Goal: Transaction & Acquisition: Purchase product/service

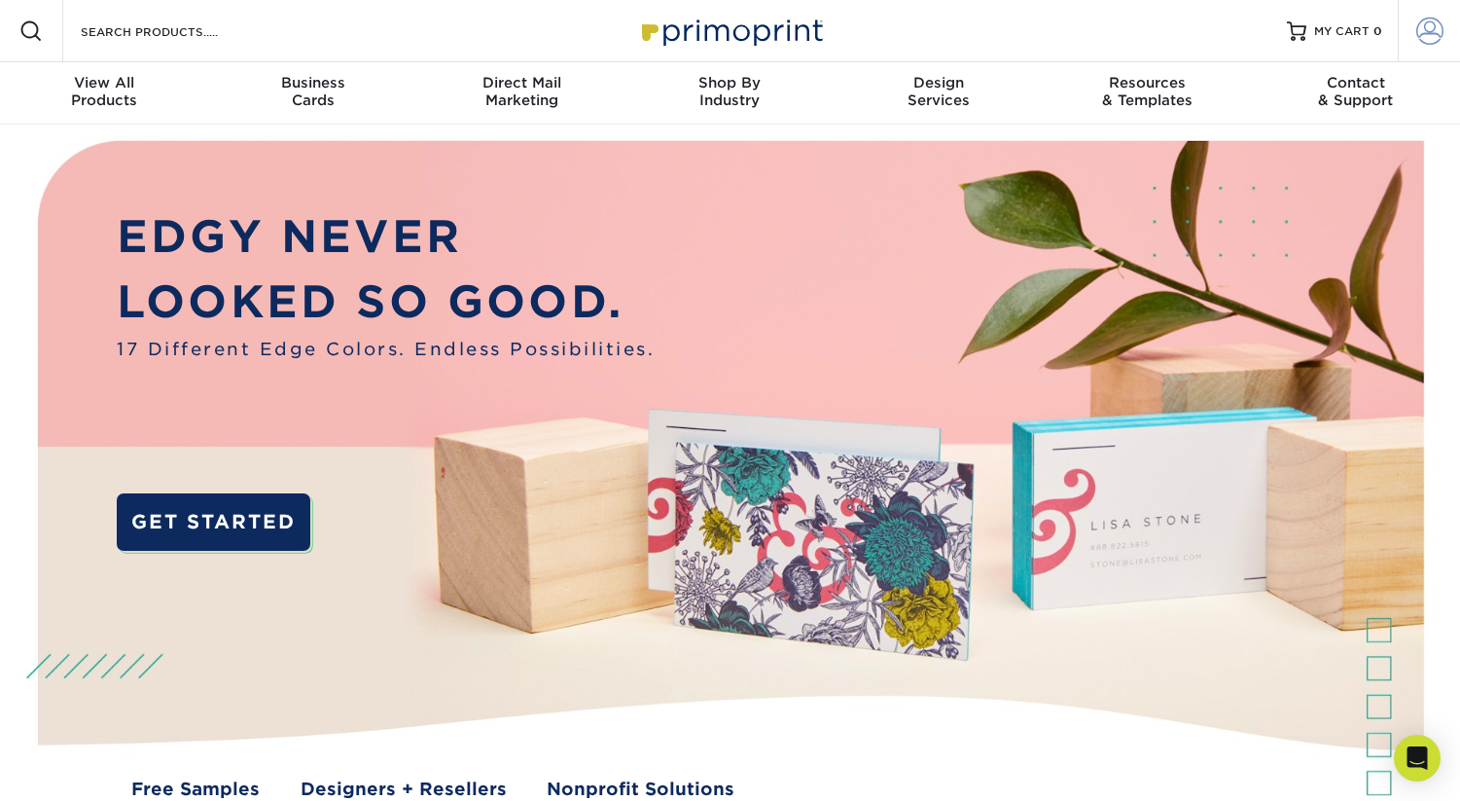
click at [1428, 27] on span at bounding box center [1429, 31] width 27 height 27
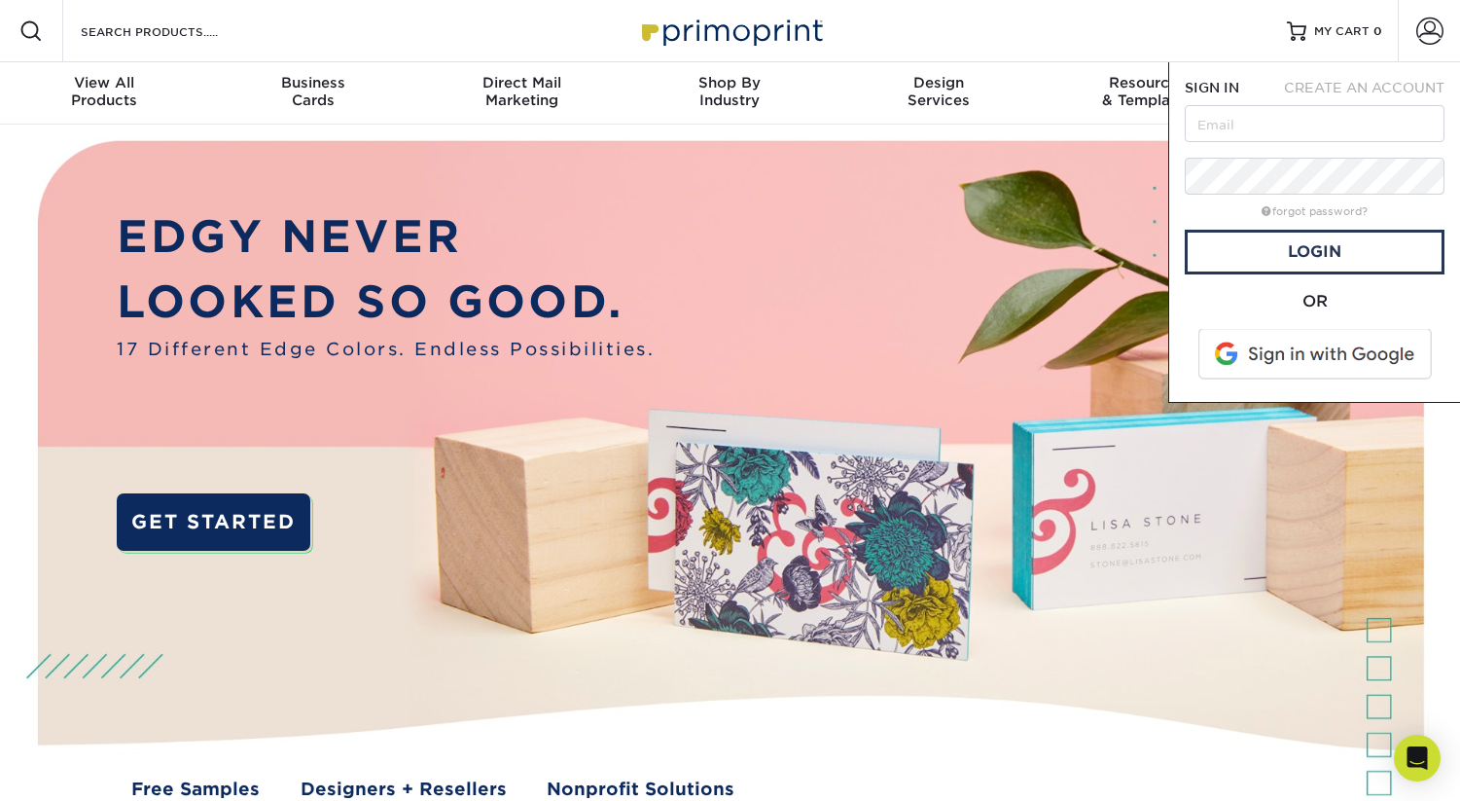
click at [1286, 359] on span at bounding box center [1317, 354] width 248 height 51
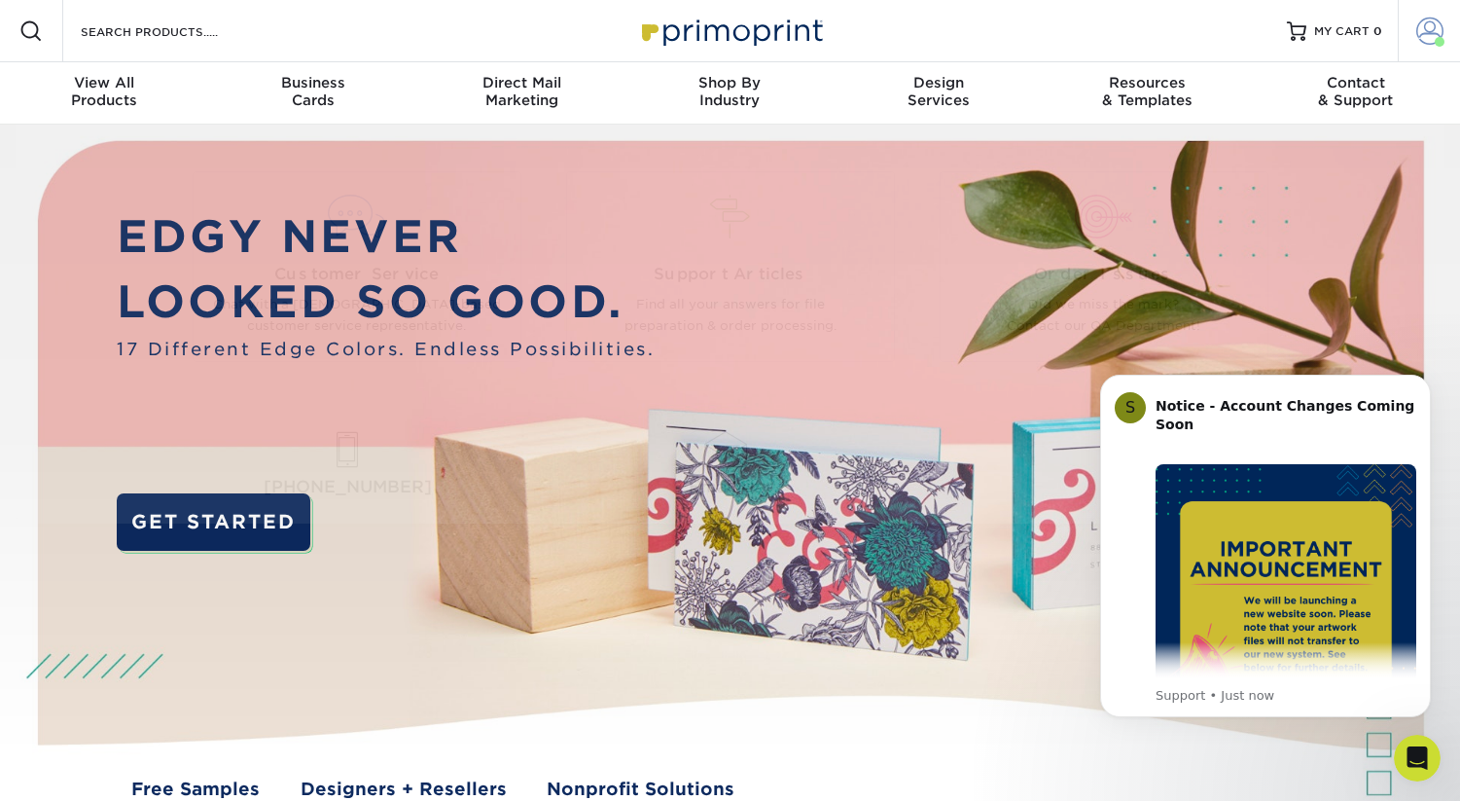
click at [1419, 33] on span at bounding box center [1429, 31] width 27 height 27
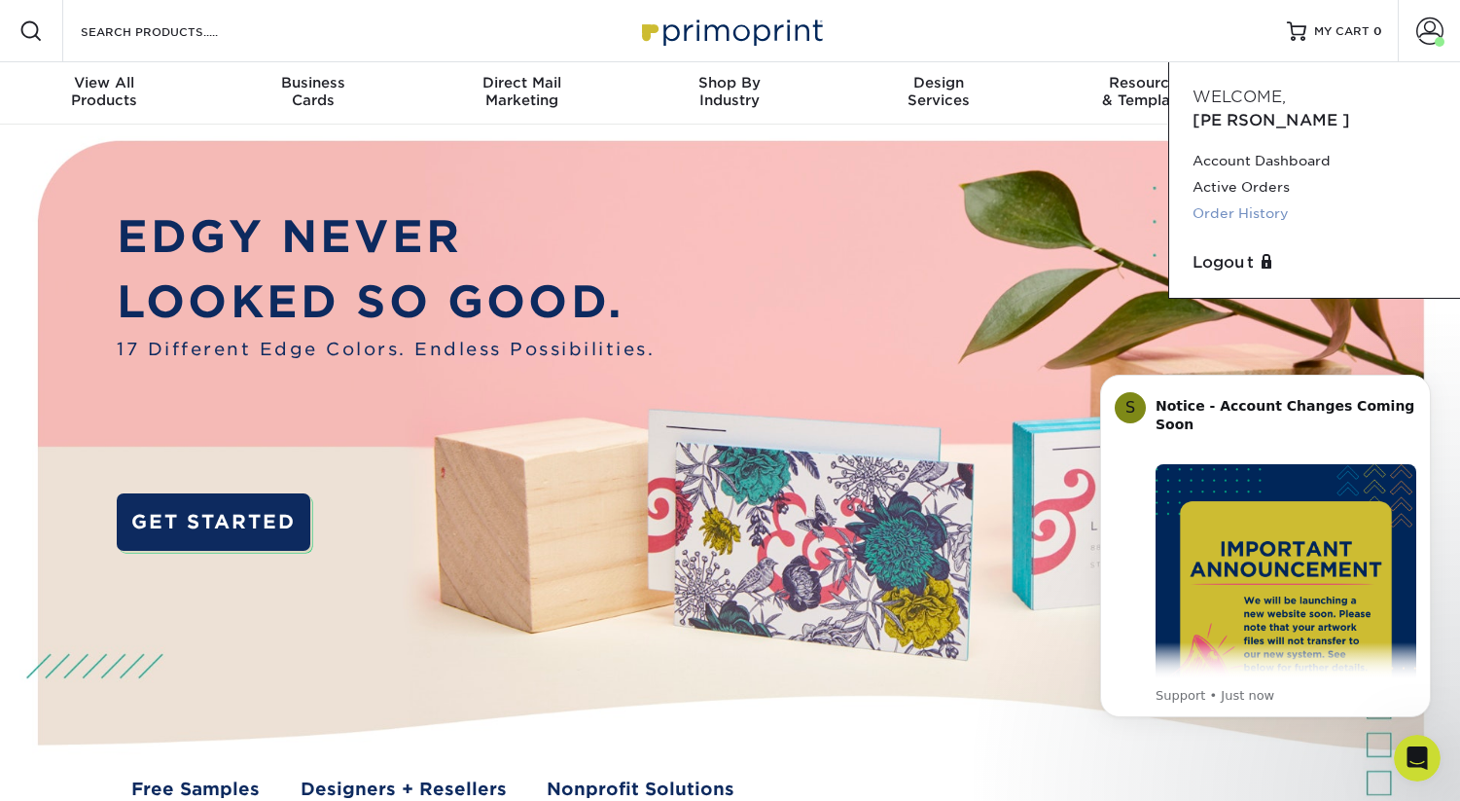
click at [1265, 200] on link "Order History" at bounding box center [1315, 213] width 244 height 26
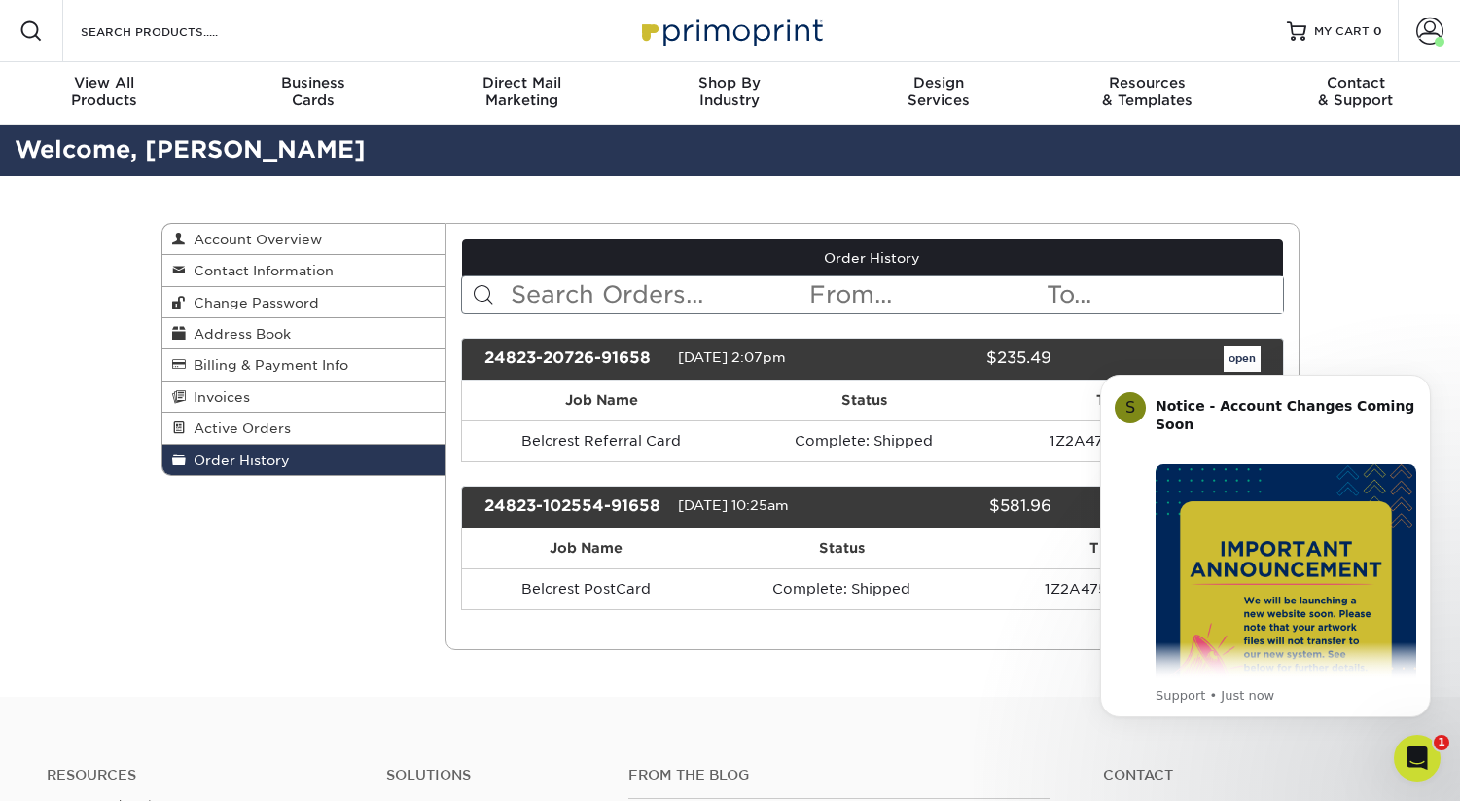
click at [1397, 259] on div "Order History Account Overview Contact Information Change Password Address Book…" at bounding box center [730, 436] width 1460 height 520
click at [152, 28] on input "Search Products" at bounding box center [174, 30] width 190 height 23
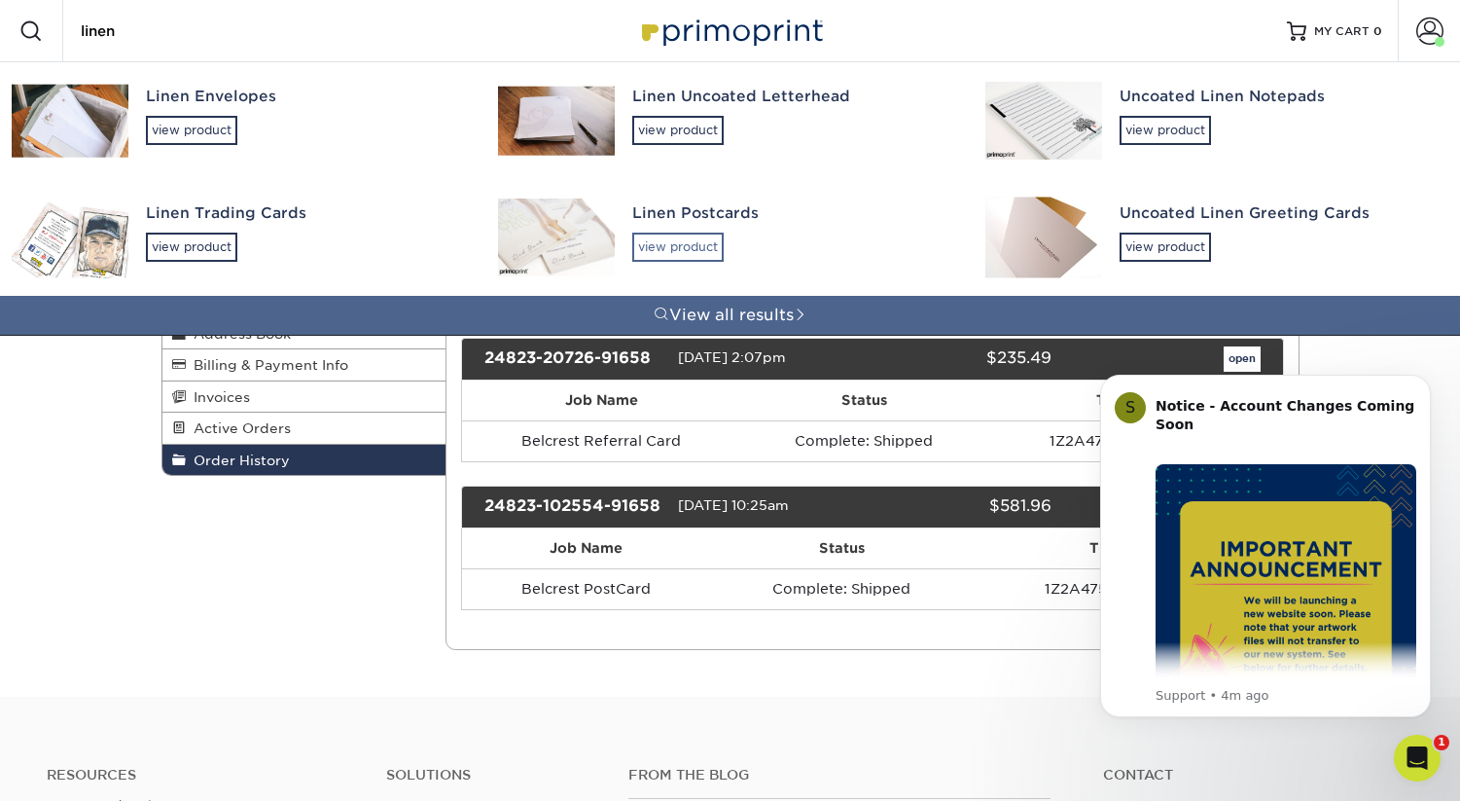
type input "linen"
click at [668, 248] on div "view product" at bounding box center [677, 247] width 91 height 29
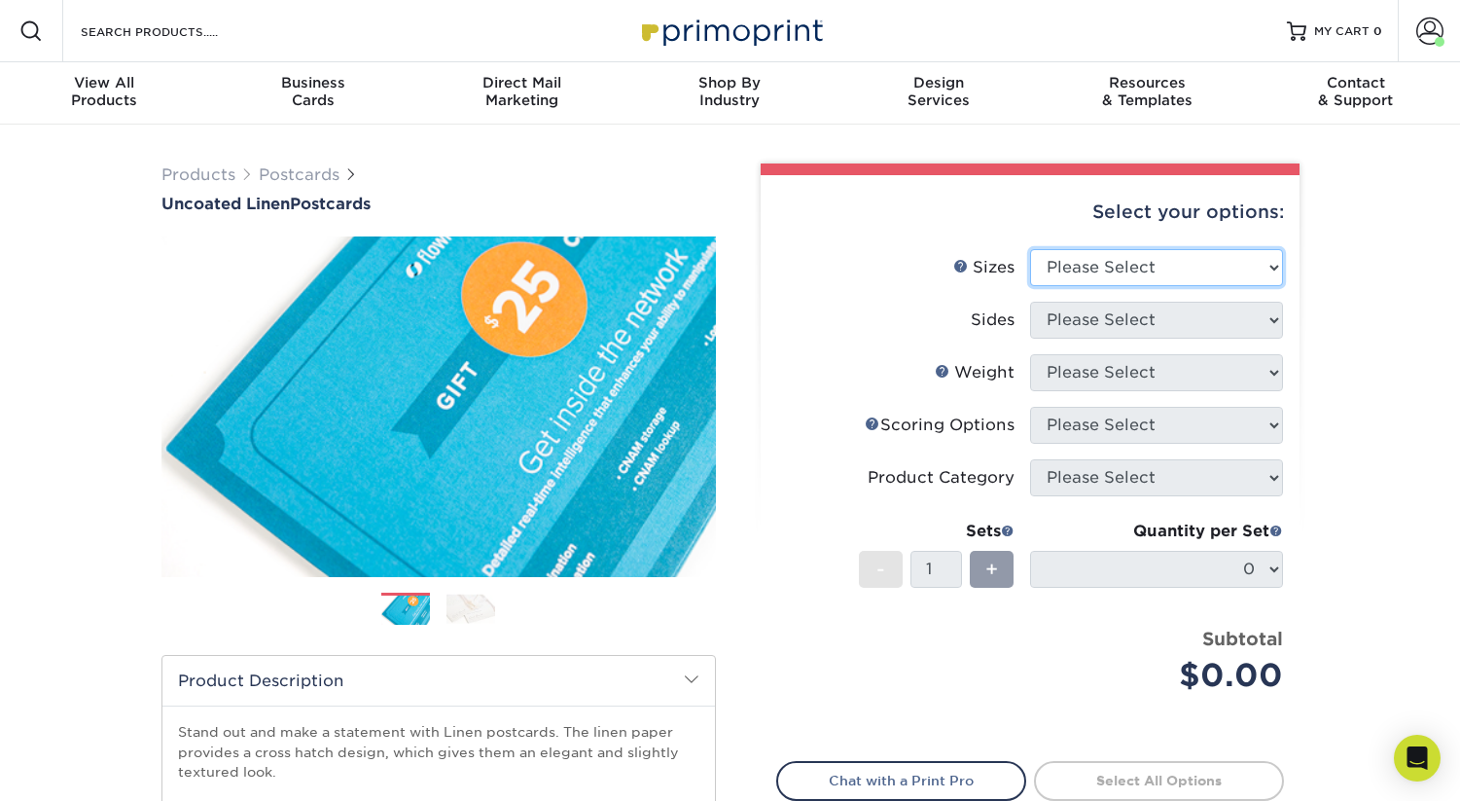
click at [1062, 279] on select "Please Select 1.5" x 7" 2" x 6" 2" x 8" 2.12" x 5.5" 2.75" x 4.25" 2.75" x 8.5"…" at bounding box center [1156, 267] width 253 height 37
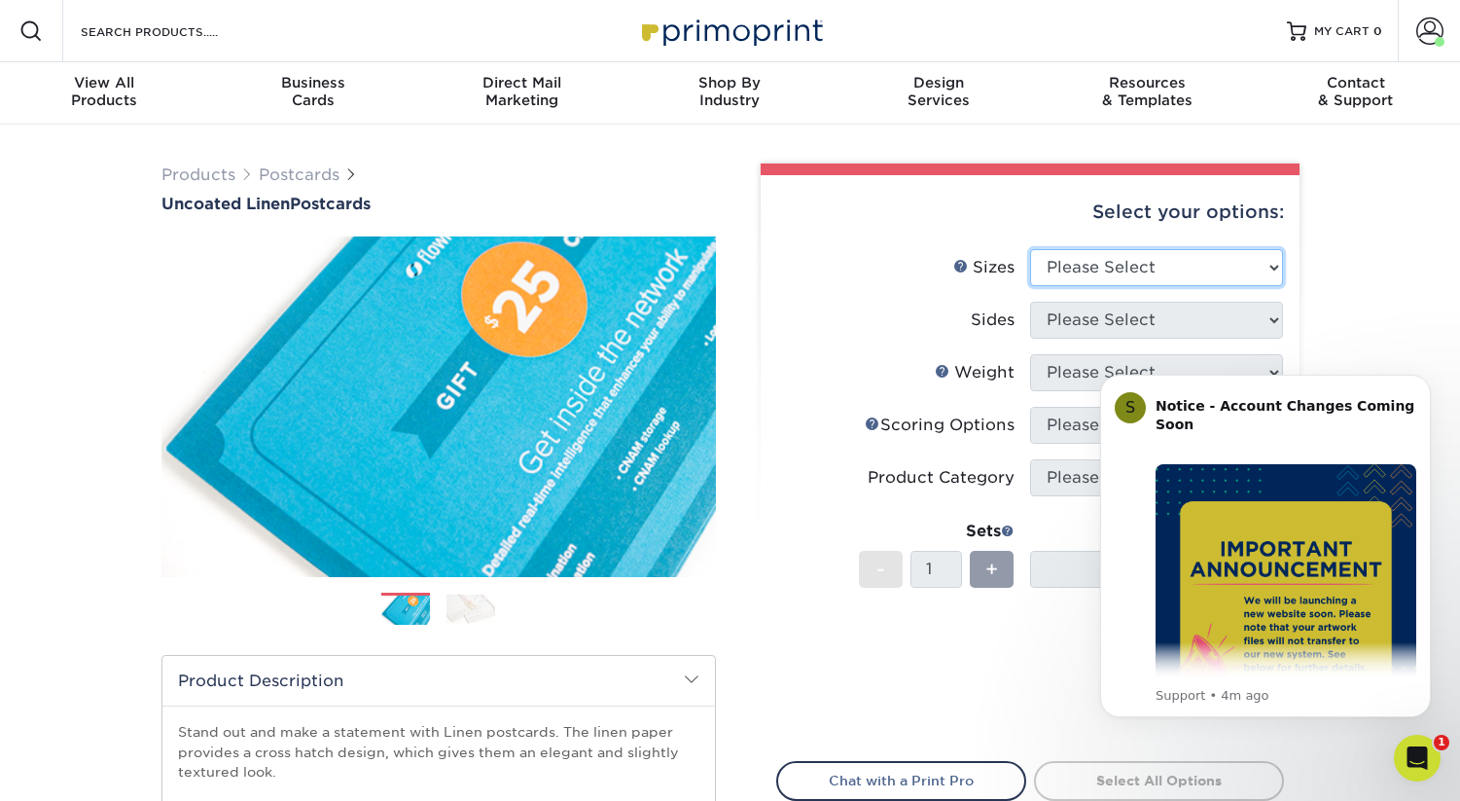
select select "4.00x6.00"
click at [1030, 249] on select "Please Select 1.5" x 7" 2" x 6" 2" x 8" 2.12" x 5.5" 2.75" x 4.25" 2.75" x 8.5"…" at bounding box center [1156, 267] width 253 height 37
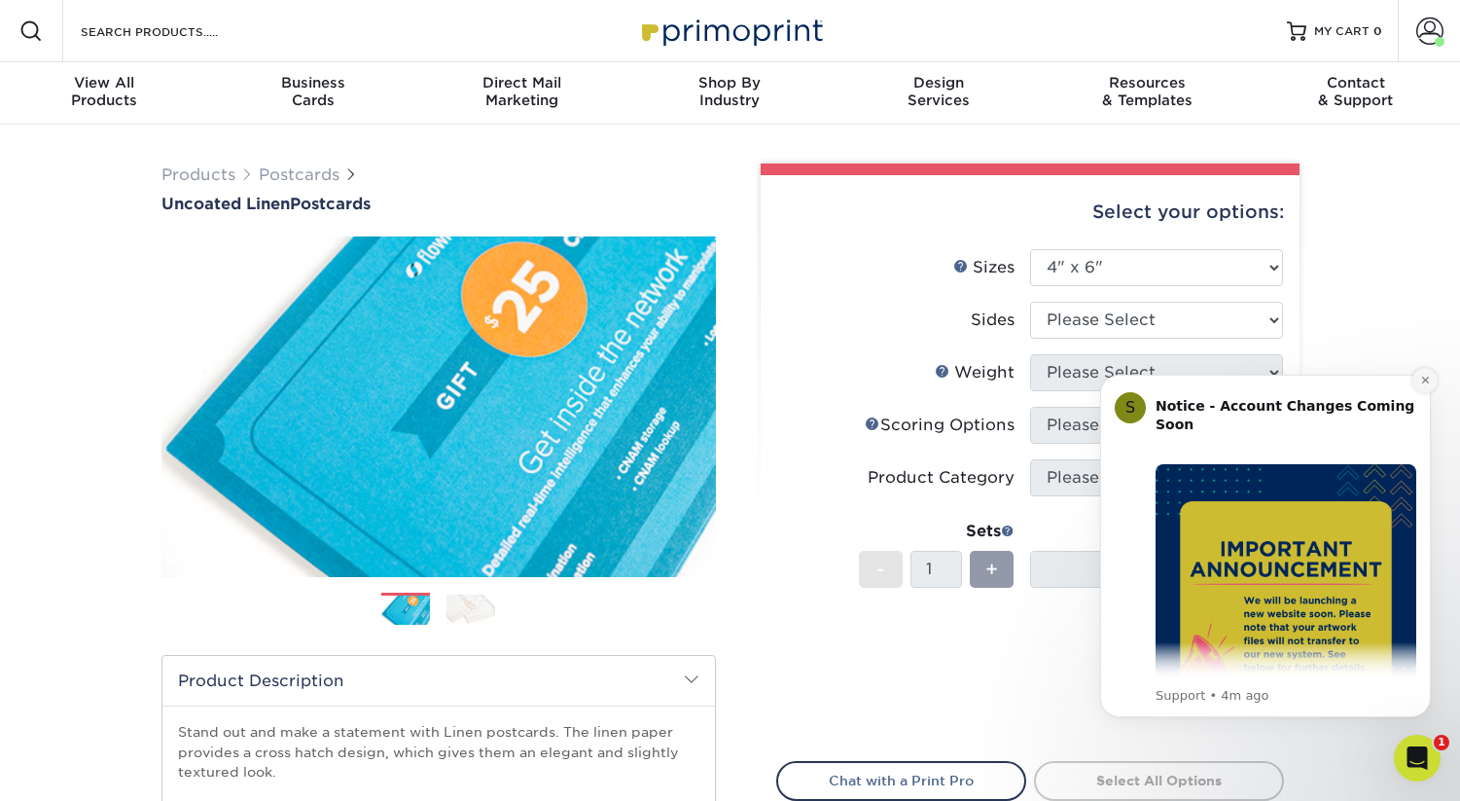
click at [1424, 388] on button "Dismiss notification" at bounding box center [1425, 380] width 25 height 25
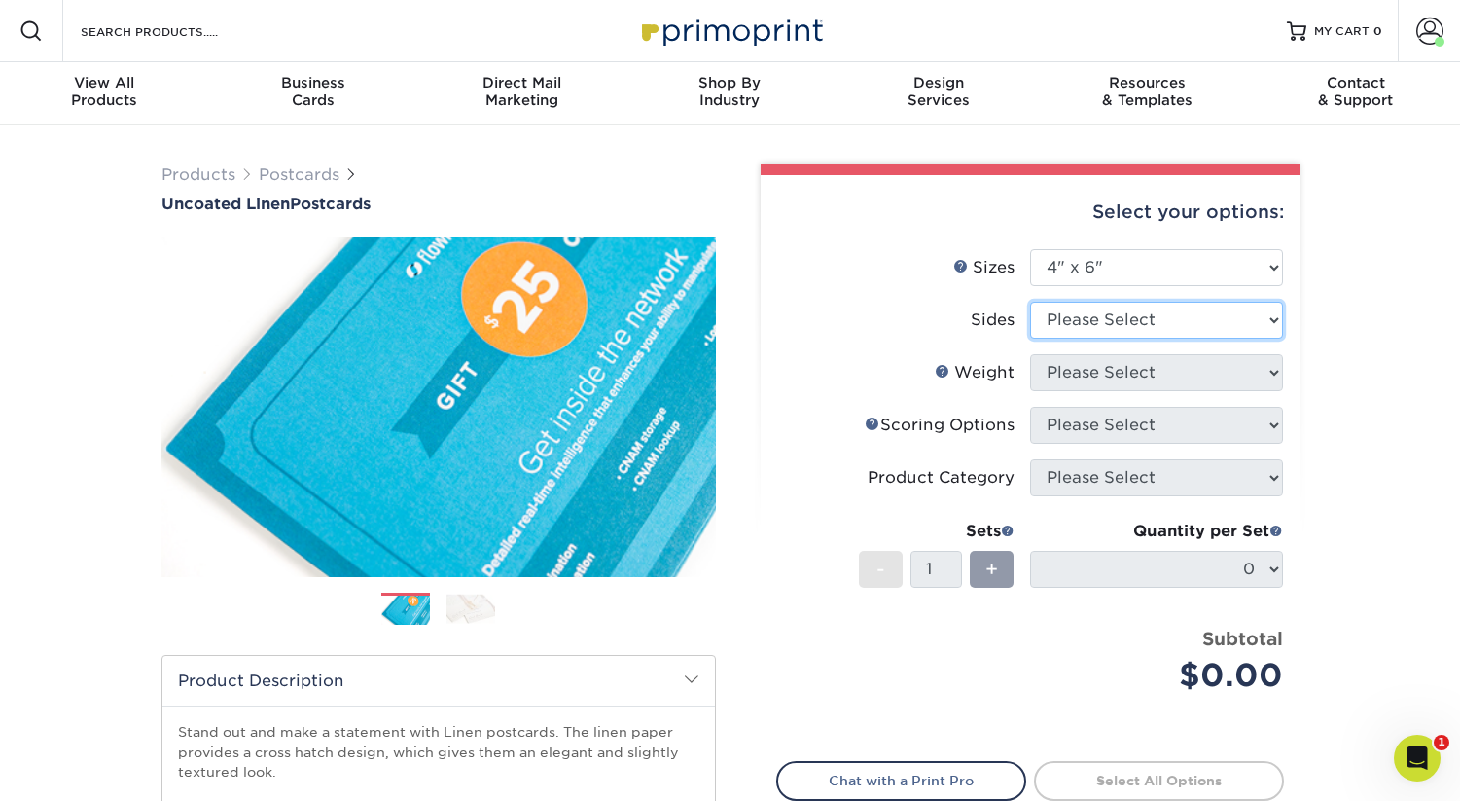
click at [1204, 312] on select "Please Select Print Both Sides Print Front Only" at bounding box center [1156, 320] width 253 height 37
select select "13abbda7-1d64-4f25-8bb2-c179b224825d"
click at [1030, 302] on select "Please Select Print Both Sides Print Front Only" at bounding box center [1156, 320] width 253 height 37
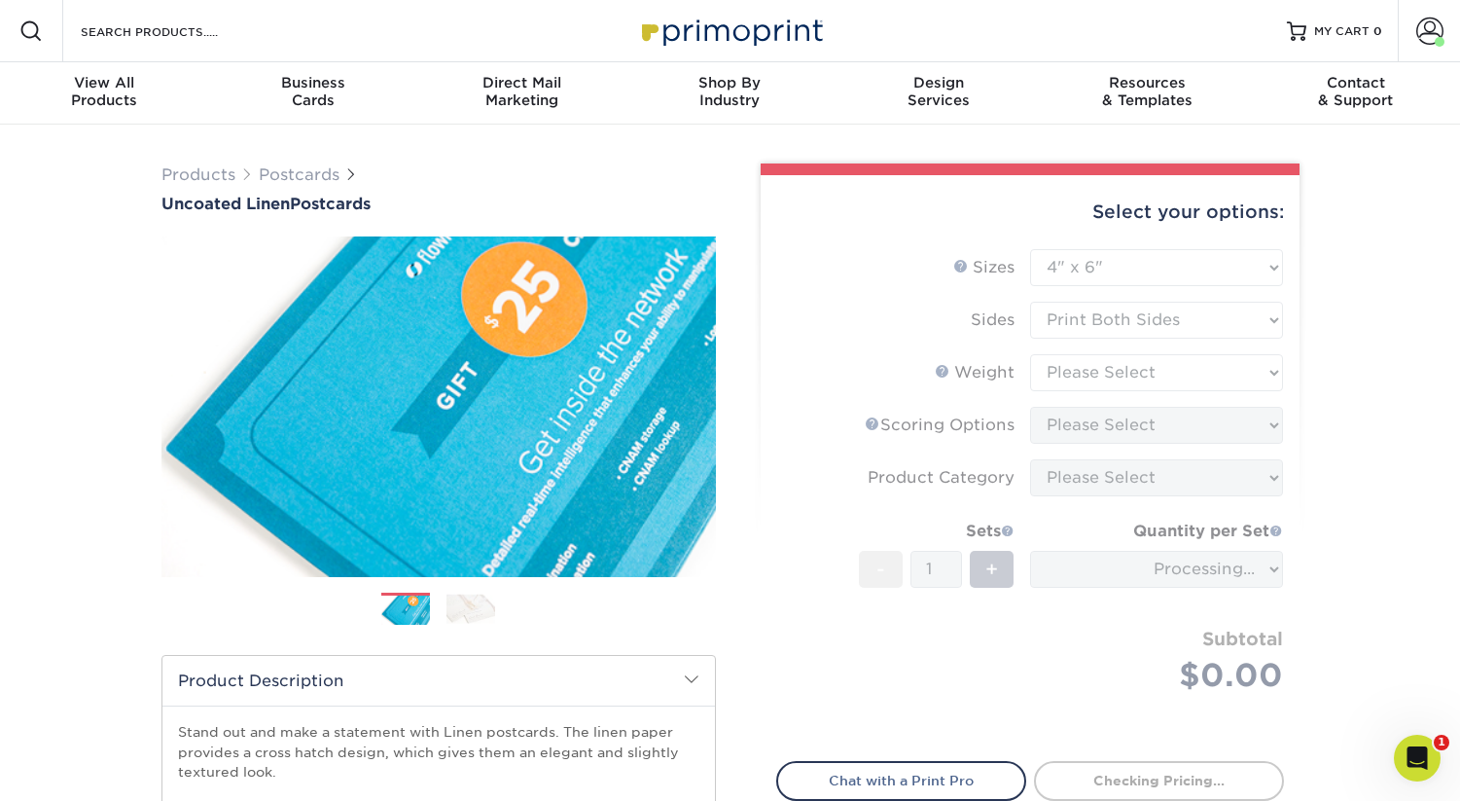
click at [1165, 376] on form "Sizes Help Sizes Please Select 1.5" x 7" 2" x 6" 2" x 8" 2.12" x 5.5" 2.75" x 4…" at bounding box center [1030, 493] width 508 height 489
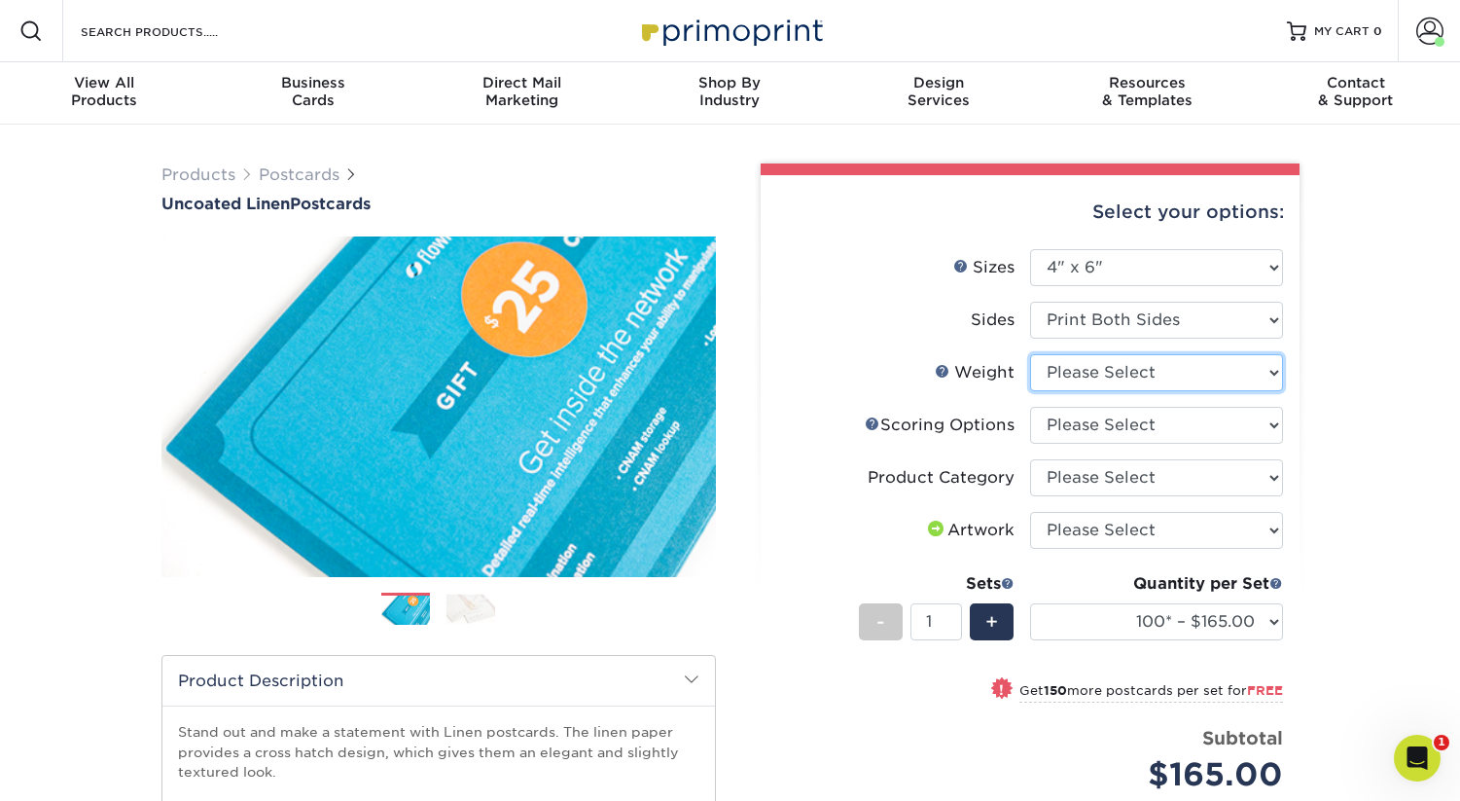
click at [1129, 376] on select "Please Select 100LB" at bounding box center [1156, 372] width 253 height 37
select select "100LB"
click at [1030, 354] on select "Please Select 100LB" at bounding box center [1156, 372] width 253 height 37
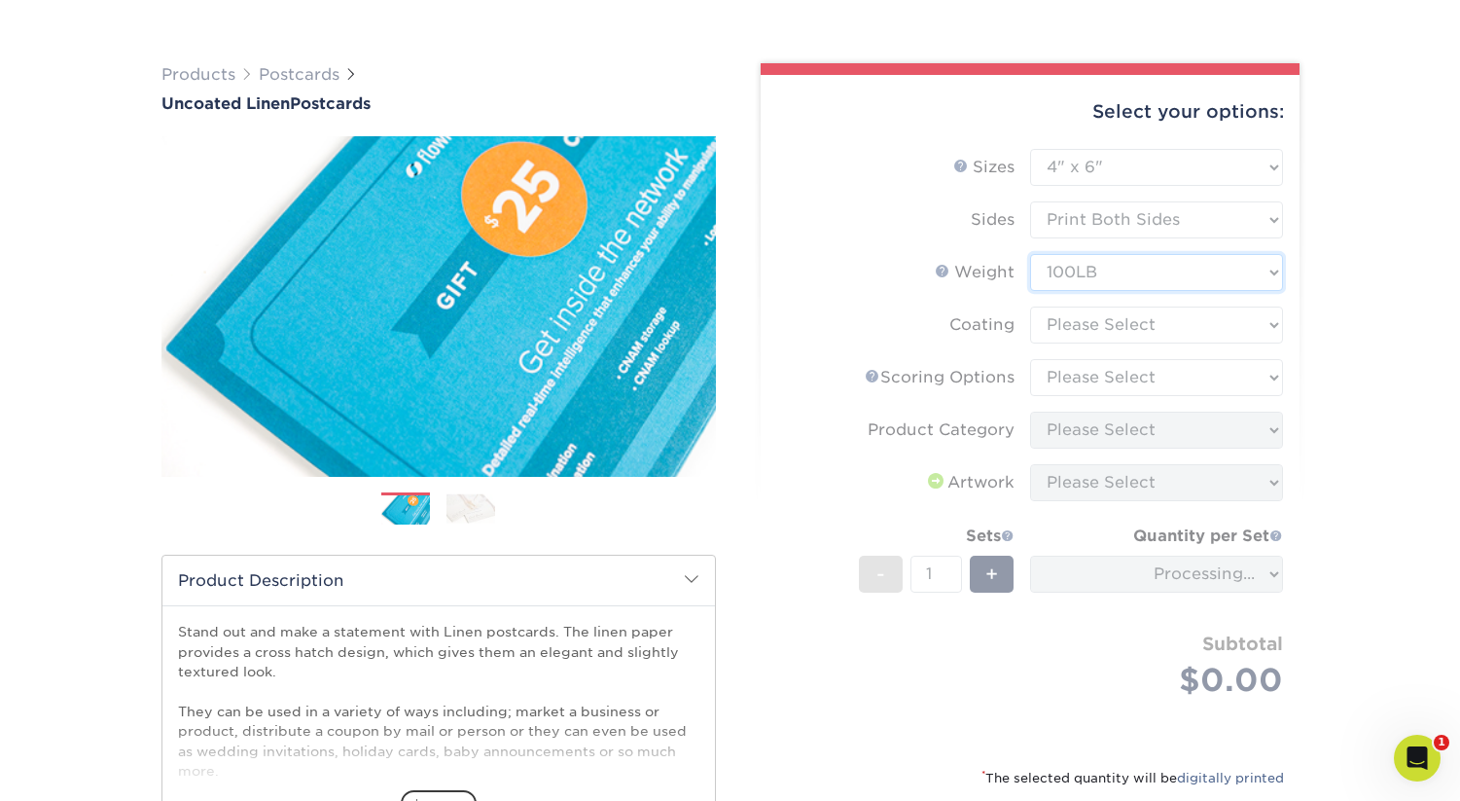
scroll to position [115, 0]
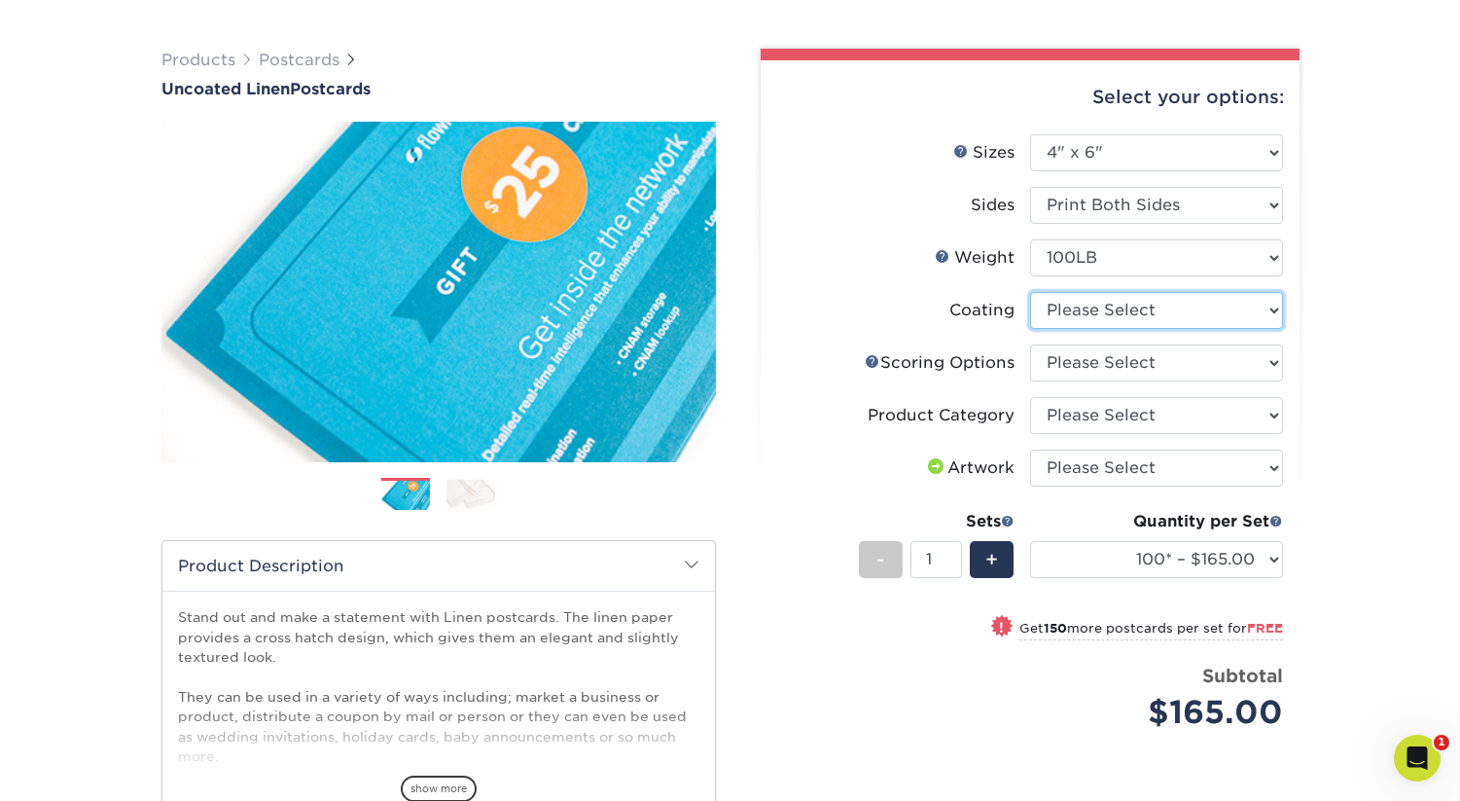
click at [1075, 317] on select at bounding box center [1156, 310] width 253 height 37
select select "3e7618de-abca-4bda-9f97-8b9129e913d8"
click at [1030, 292] on select at bounding box center [1156, 310] width 253 height 37
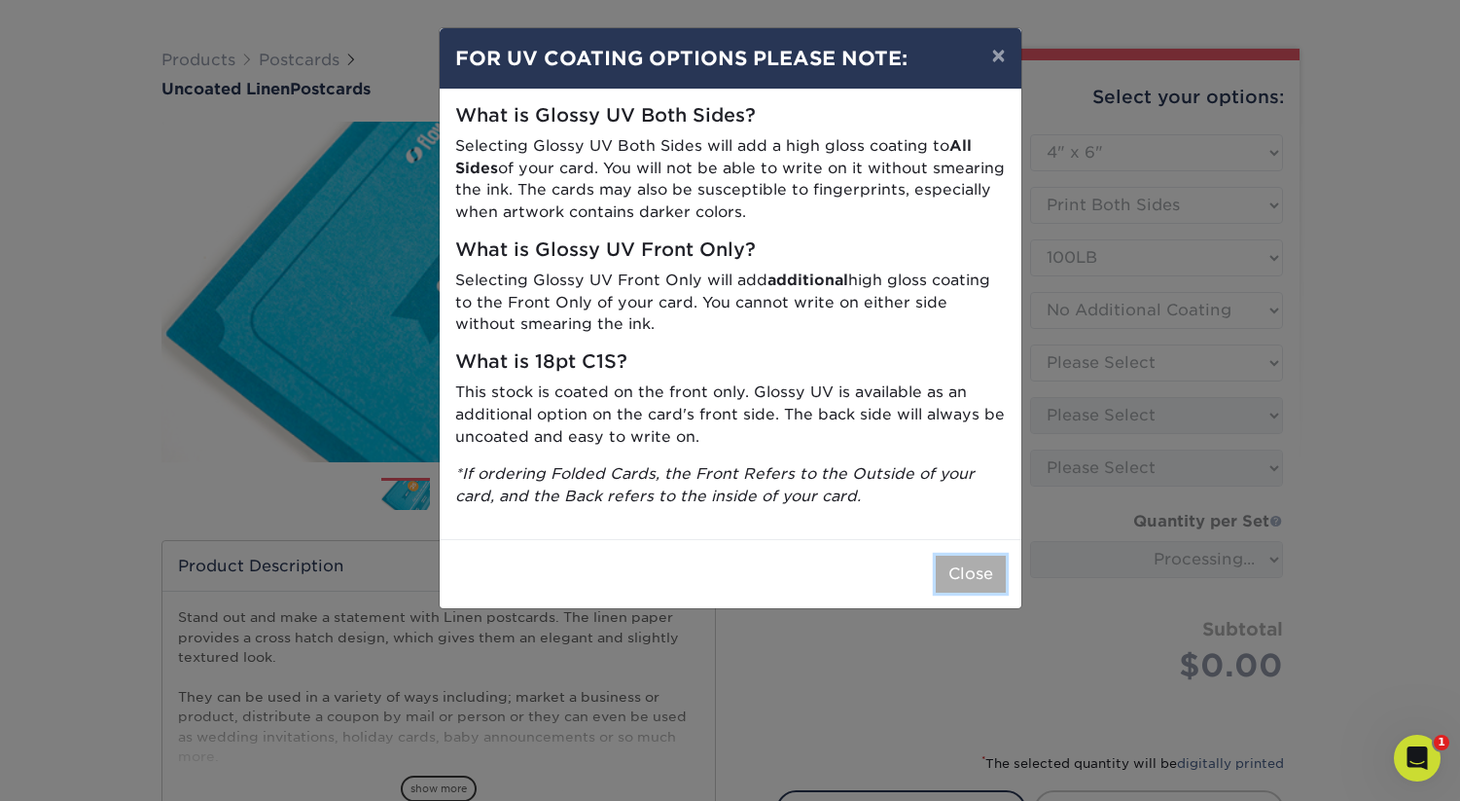
click at [957, 577] on button "Close" at bounding box center [971, 573] width 70 height 37
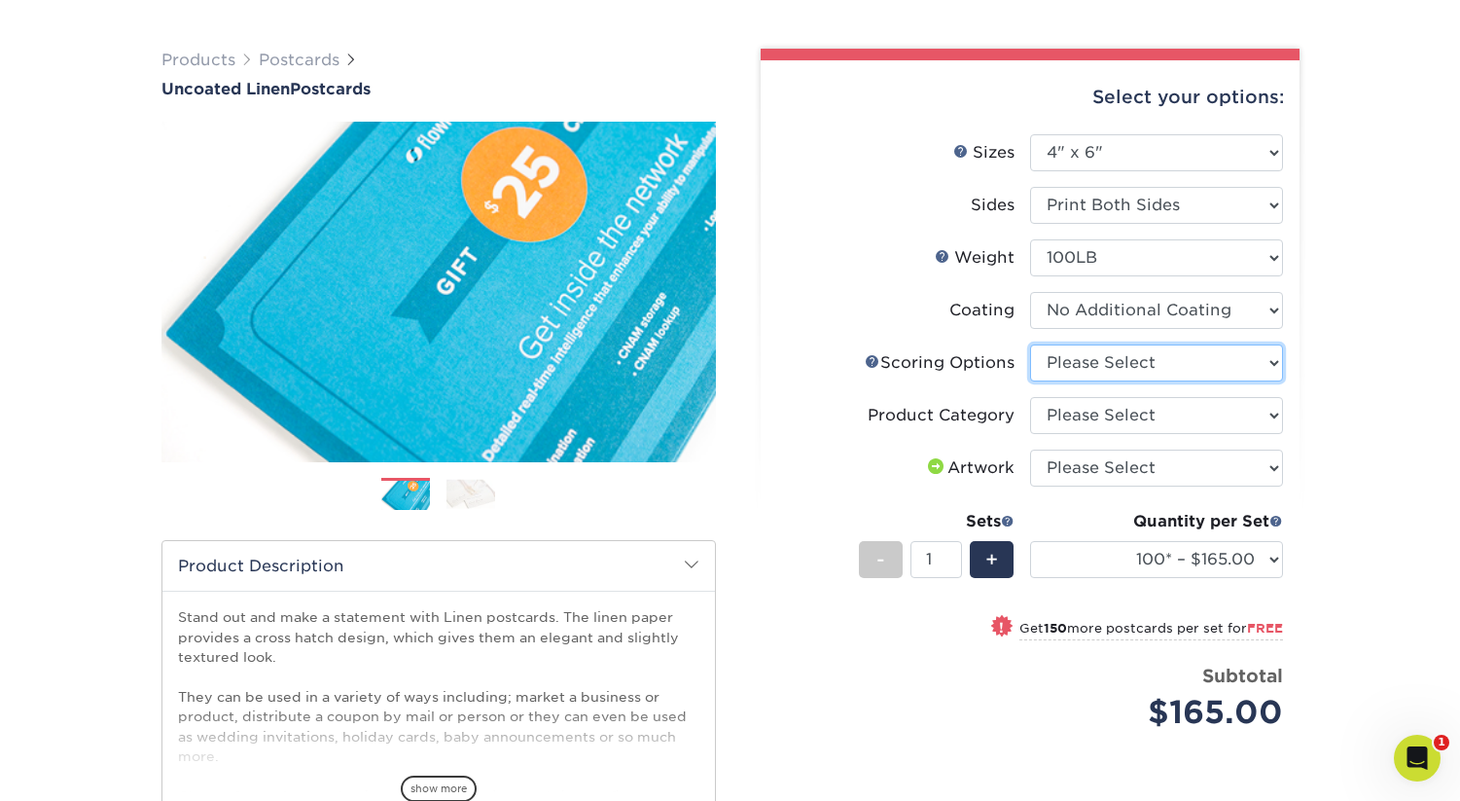
click at [1061, 365] on select "Please Select No Scoring One Score Score in Half" at bounding box center [1156, 362] width 253 height 37
select select "16ebe401-5398-422d-8cb0-f3adbb82deb5"
click at [1030, 344] on select "Please Select No Scoring One Score Score in Half" at bounding box center [1156, 362] width 253 height 37
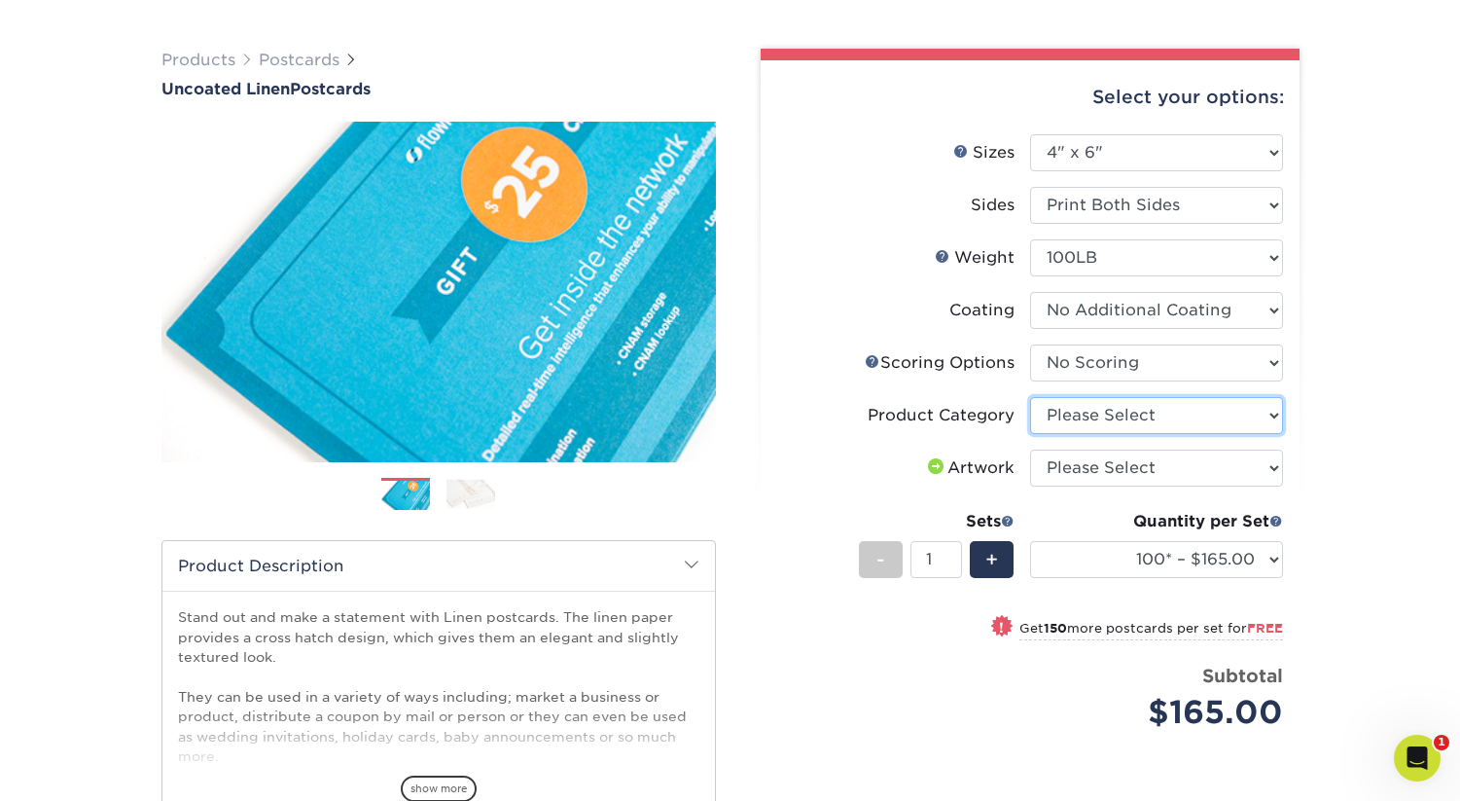
click at [1062, 414] on select "Please Select Postcards" at bounding box center [1156, 415] width 253 height 37
select select "9b7272e0-d6c8-4c3c-8e97-d3a1bcdab858"
click at [1030, 397] on select "Please Select Postcards" at bounding box center [1156, 415] width 253 height 37
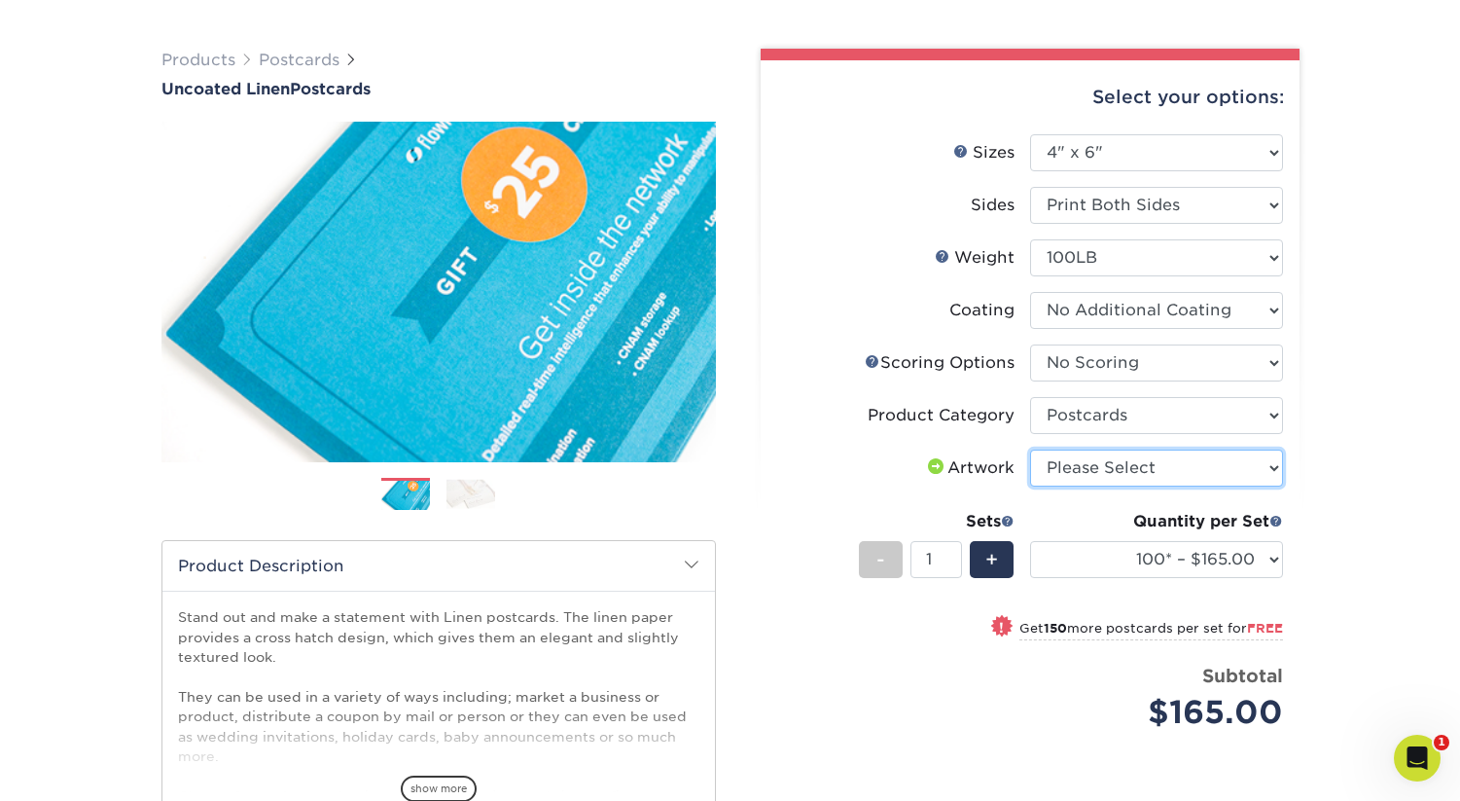
click at [1069, 470] on select "Please Select I will upload files I need a design - $150" at bounding box center [1156, 467] width 253 height 37
select select "upload"
click at [1030, 449] on select "Please Select I will upload files I need a design - $150" at bounding box center [1156, 467] width 253 height 37
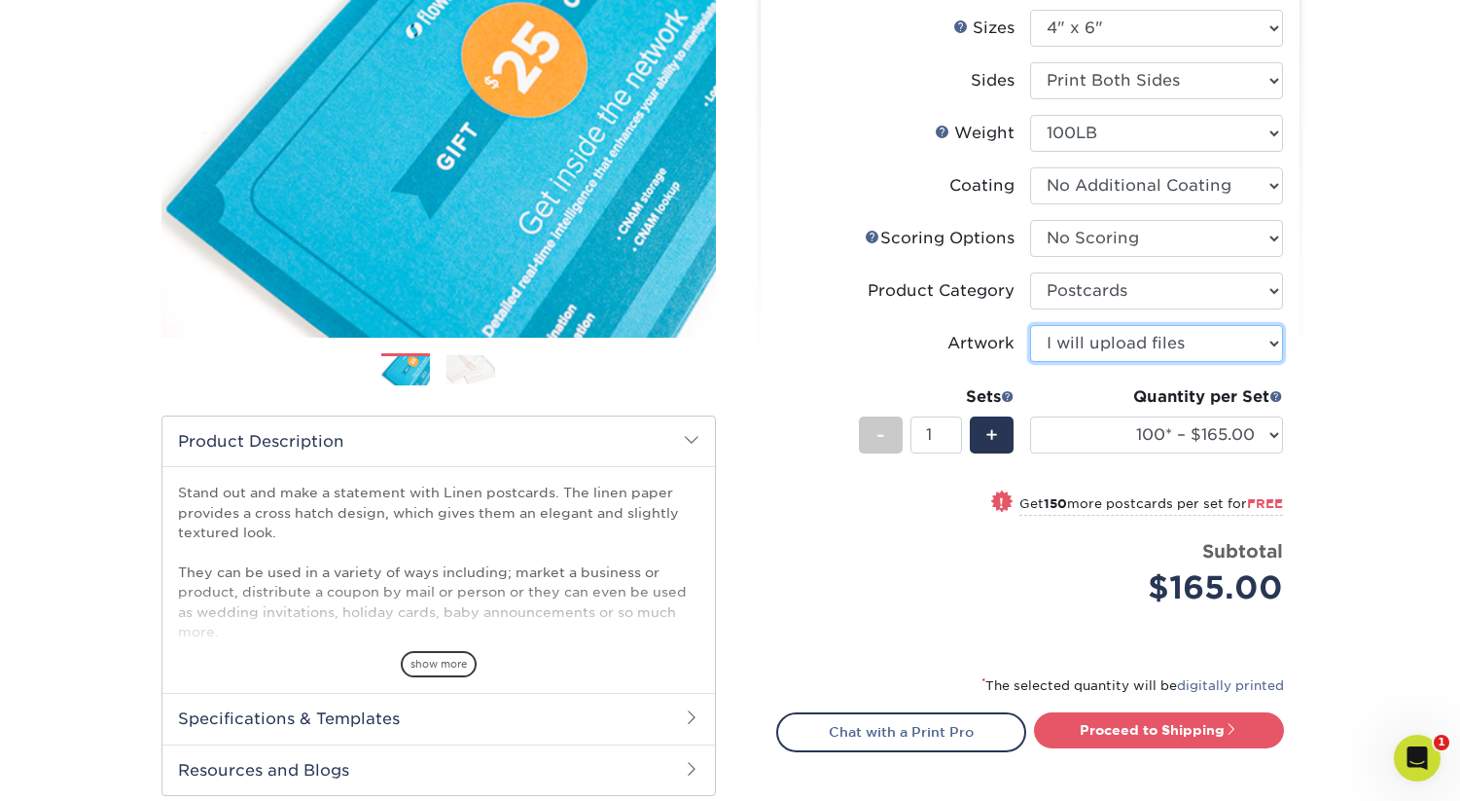
scroll to position [268, 0]
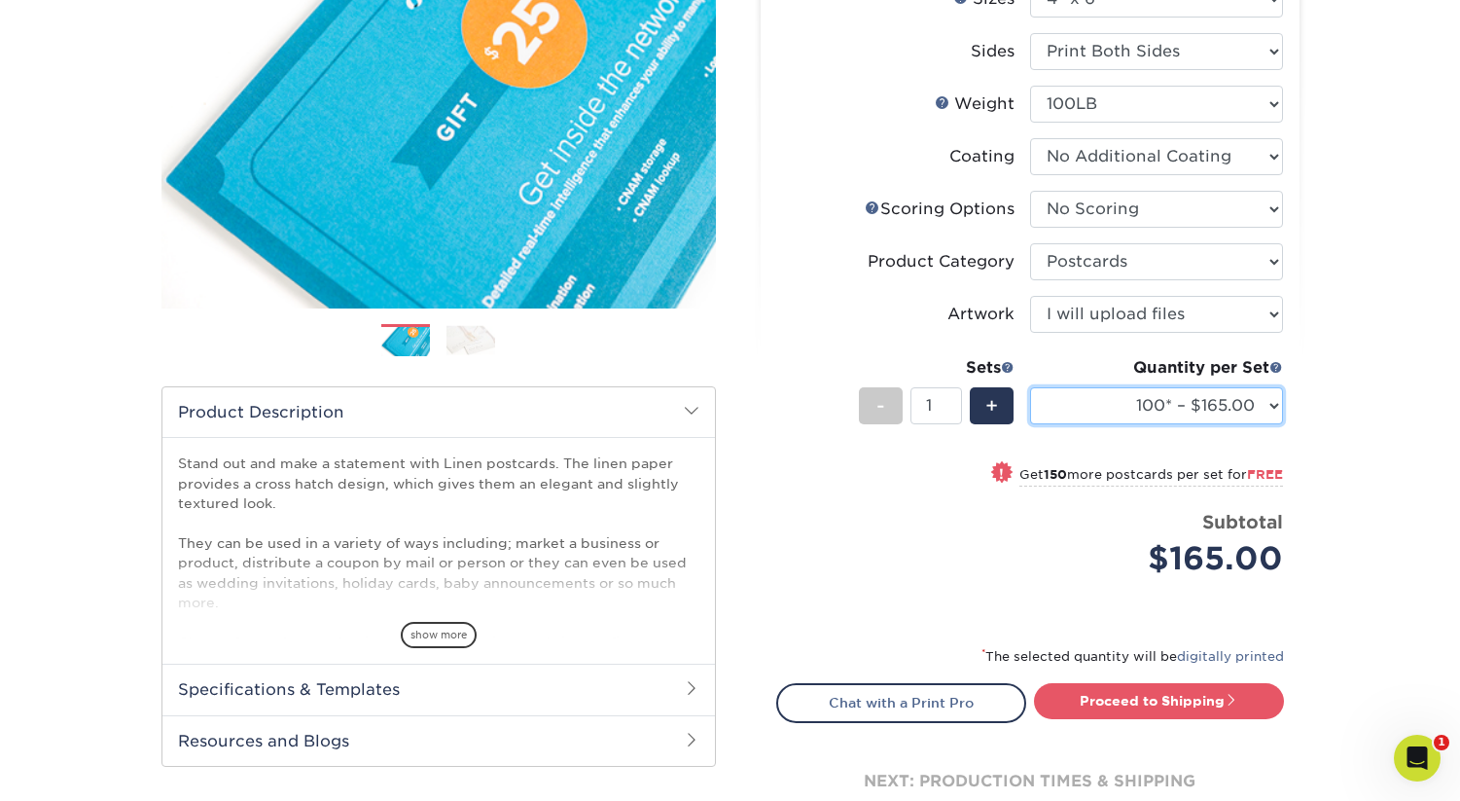
click at [1257, 404] on select "100* – $165.00 250* – $165.00 500* – $168.00 750 – $189.00 1000 – $211.00 1500 …" at bounding box center [1156, 405] width 253 height 37
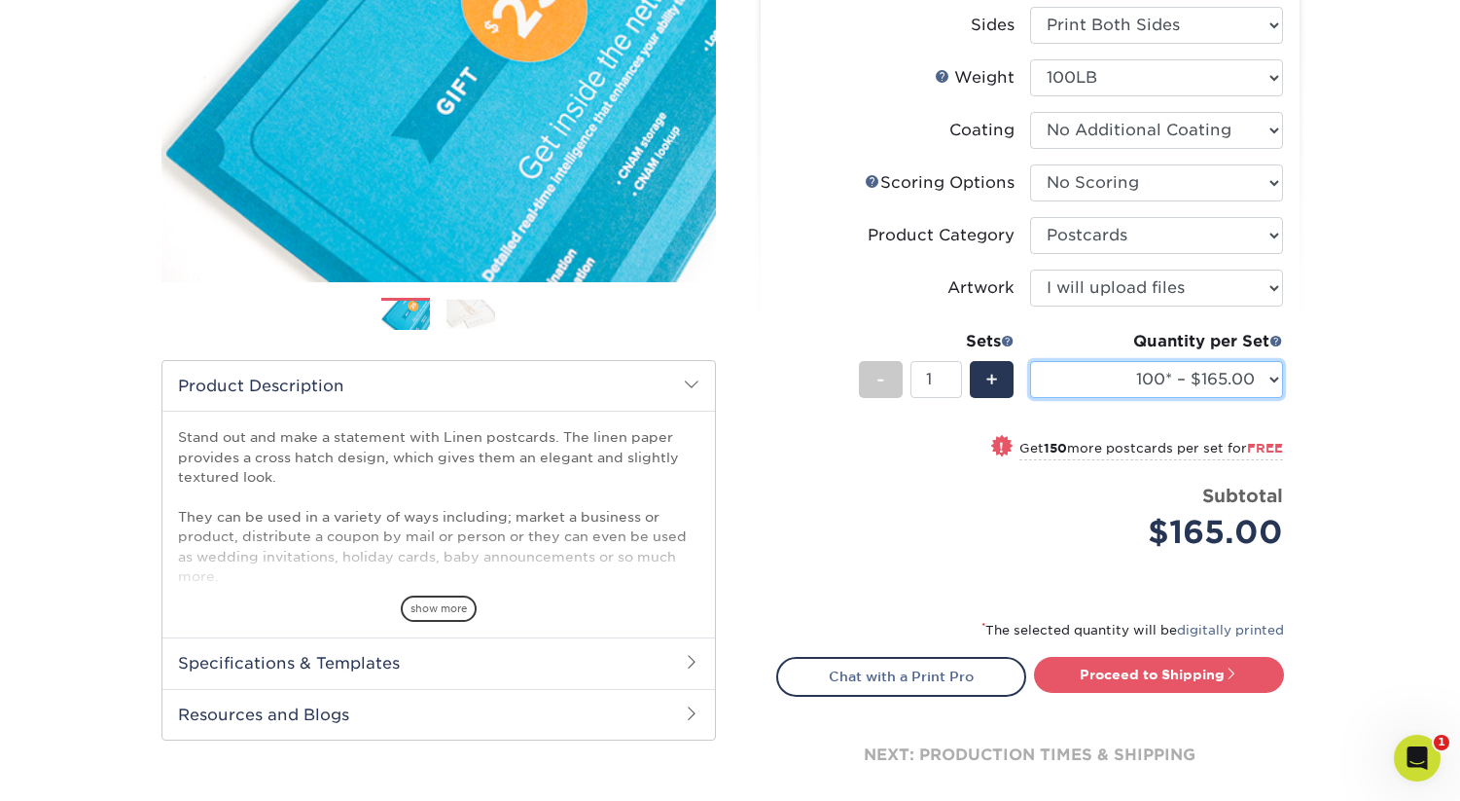
scroll to position [293, 0]
